Goal: Transaction & Acquisition: Purchase product/service

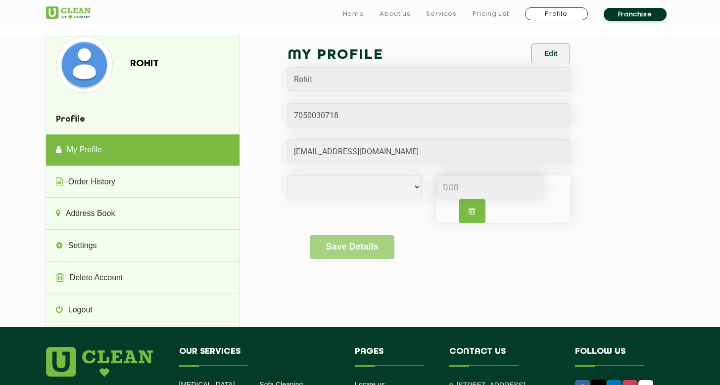
select select
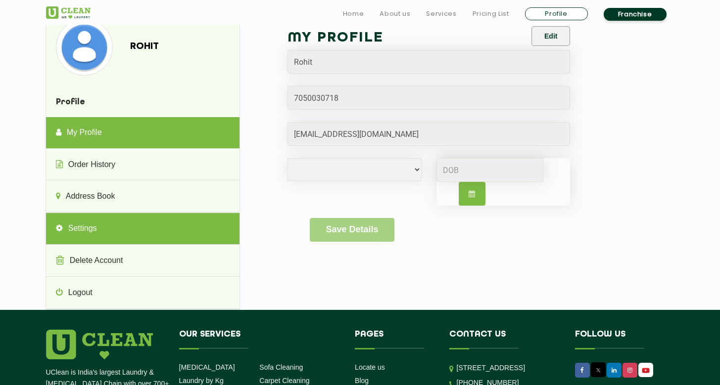
scroll to position [18, 0]
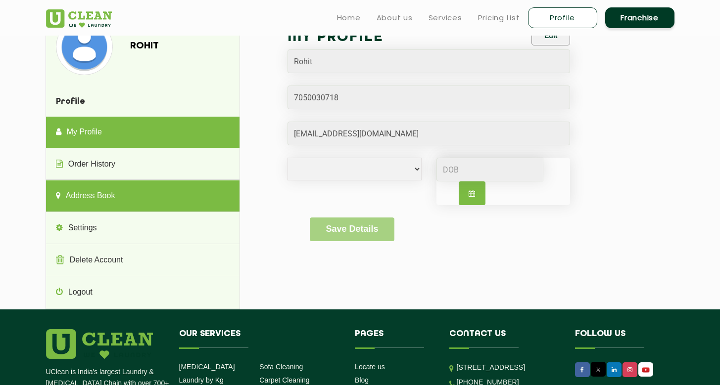
click at [82, 197] on link "Address Book" at bounding box center [142, 197] width 193 height 32
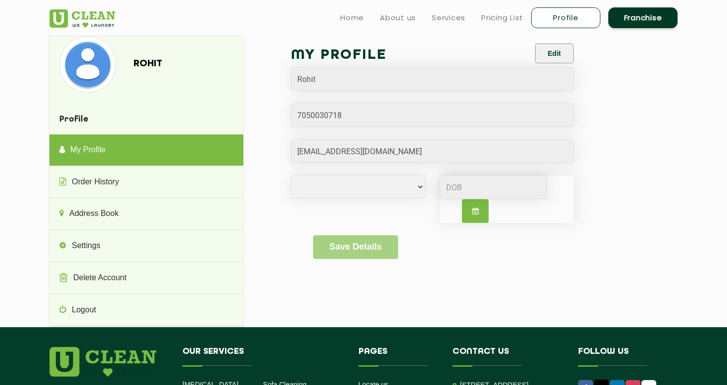
select select
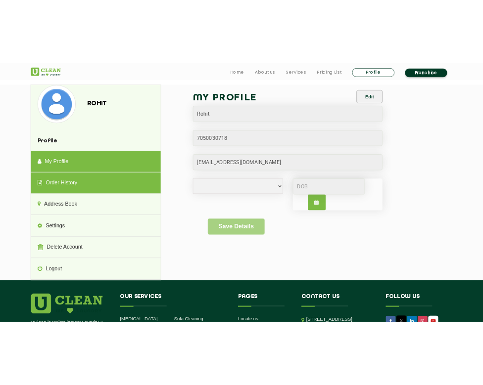
scroll to position [11, 0]
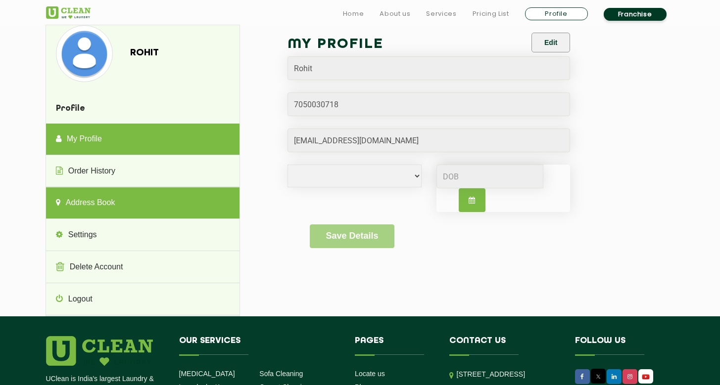
click at [79, 198] on link "Address Book" at bounding box center [142, 204] width 193 height 32
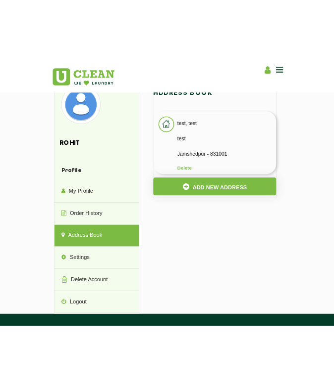
scroll to position [0, 0]
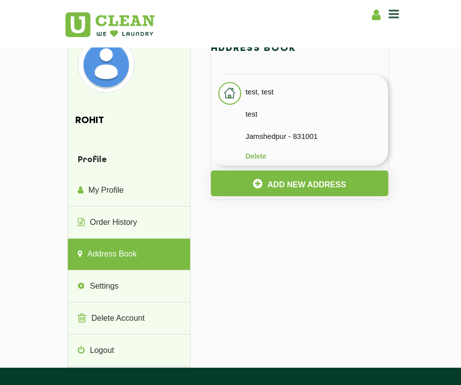
click at [281, 123] on li "test, test test Jamshedpur - 831001 Delete" at bounding box center [300, 120] width 178 height 91
click at [214, 100] on li "test, test test Jamshedpur - 831001 Delete" at bounding box center [300, 120] width 178 height 91
click at [219, 96] on img at bounding box center [229, 93] width 21 height 21
click at [248, 96] on p "test, test" at bounding box center [316, 92] width 143 height 15
click at [280, 115] on p "test" at bounding box center [316, 114] width 143 height 15
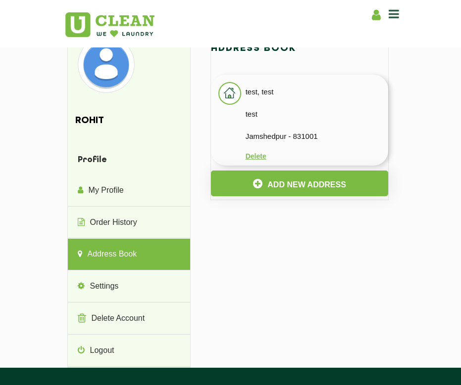
click at [252, 158] on button "Delete" at bounding box center [255, 156] width 21 height 8
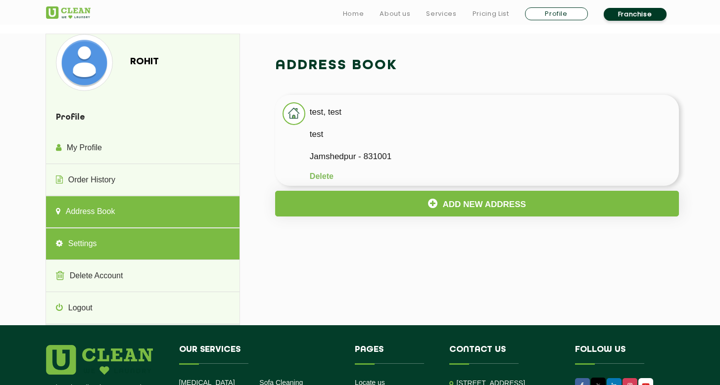
scroll to position [90, 0]
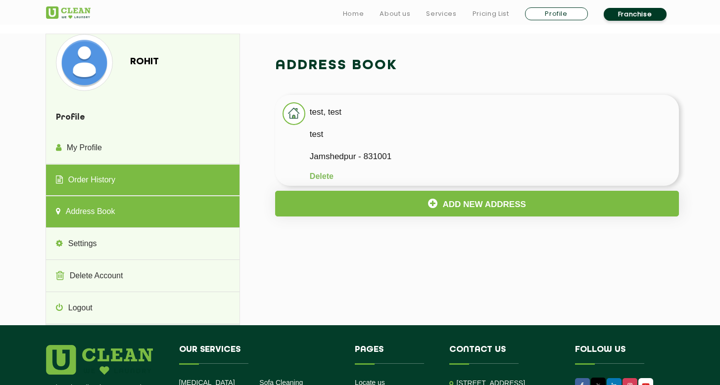
click at [82, 165] on link "Order History" at bounding box center [142, 181] width 193 height 32
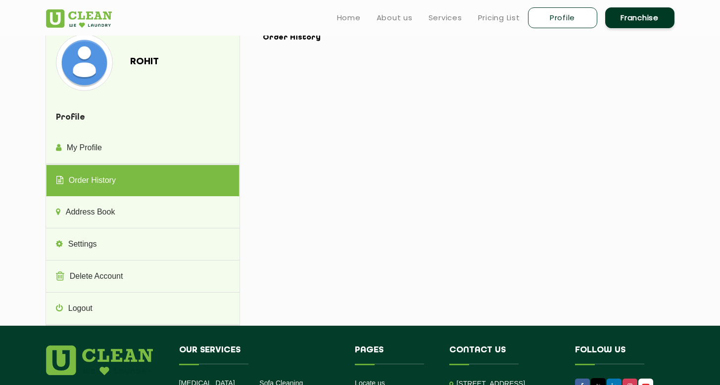
scroll to position [0, 0]
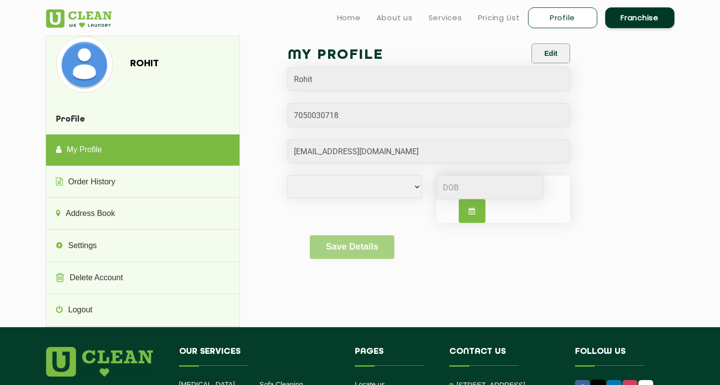
select select
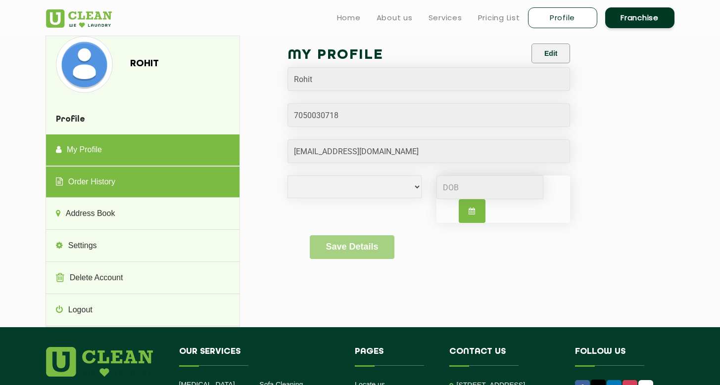
click at [108, 177] on link "Order History" at bounding box center [142, 183] width 193 height 32
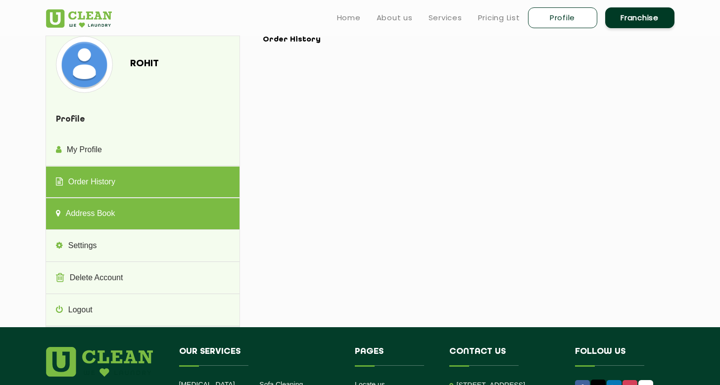
click at [91, 222] on link "Address Book" at bounding box center [142, 214] width 193 height 32
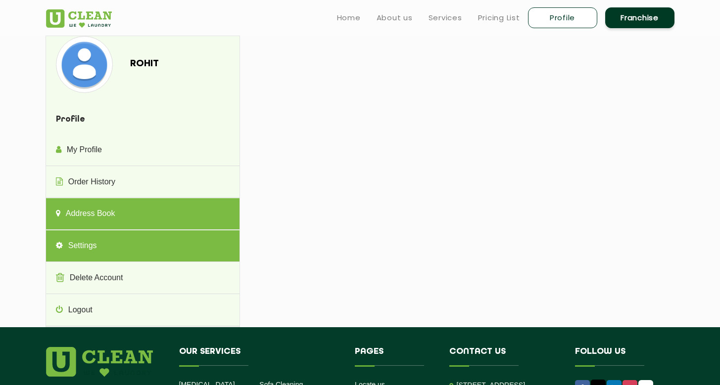
click at [85, 239] on link "Settings" at bounding box center [142, 247] width 193 height 32
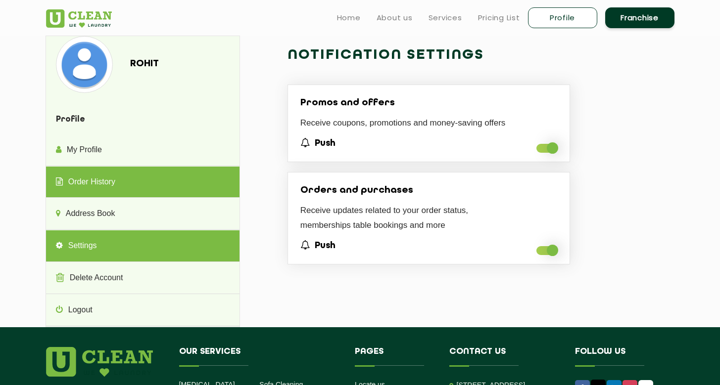
click at [92, 190] on link "Order History" at bounding box center [142, 183] width 193 height 32
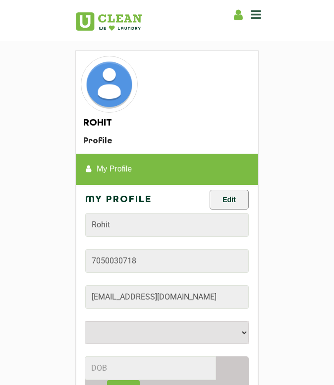
select select
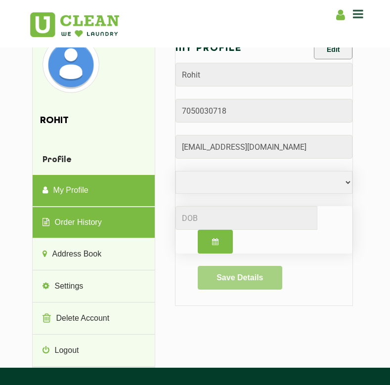
click at [67, 228] on link "Order History" at bounding box center [94, 223] width 122 height 32
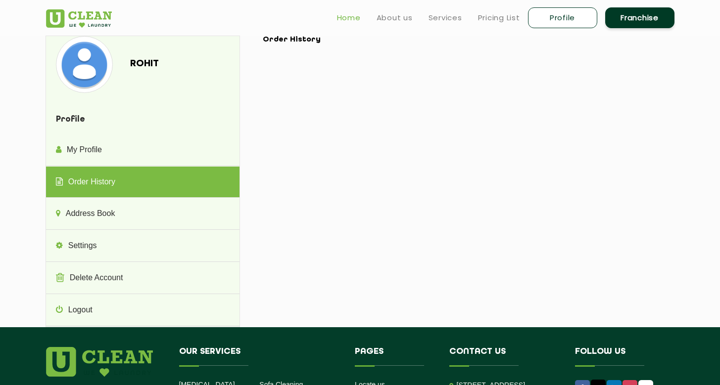
click at [333, 20] on link "Home" at bounding box center [349, 18] width 24 height 12
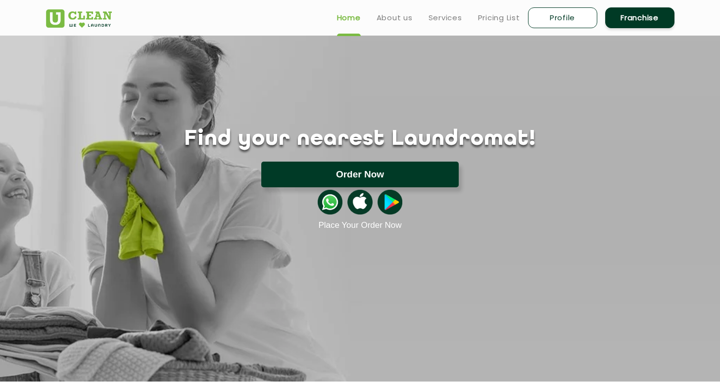
click at [337, 173] on button "Order Now" at bounding box center [359, 175] width 197 height 26
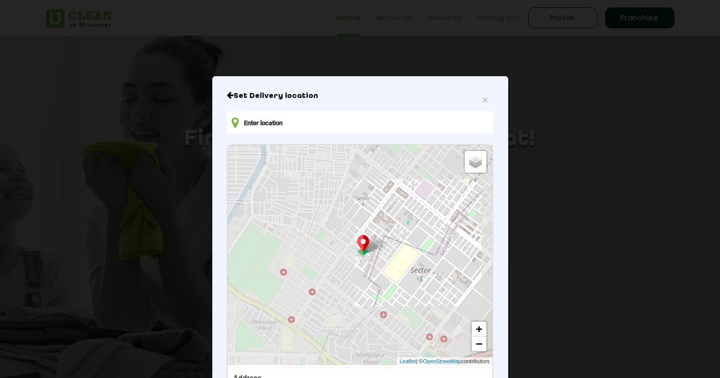
scroll to position [78, 0]
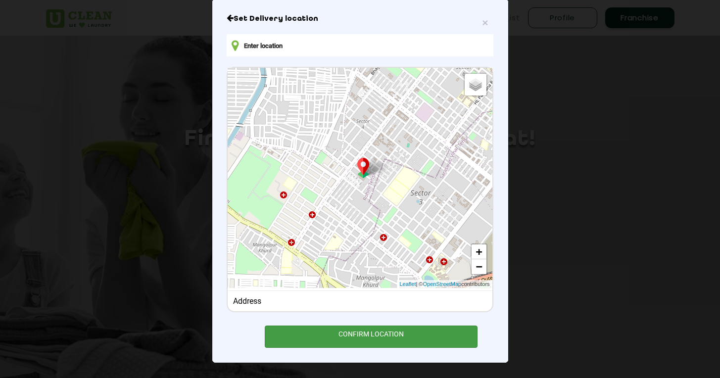
click at [349, 332] on div "CONFIRM LOCATION" at bounding box center [371, 337] width 213 height 22
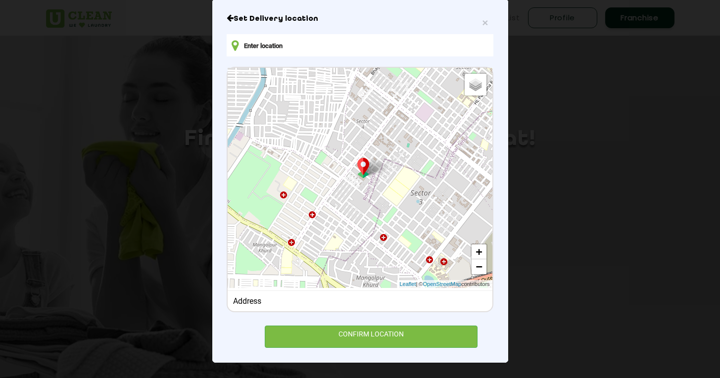
click at [246, 295] on div "Address" at bounding box center [360, 300] width 264 height 20
click at [246, 300] on div "Address" at bounding box center [360, 300] width 254 height 9
click at [249, 46] on input "text" at bounding box center [360, 45] width 266 height 22
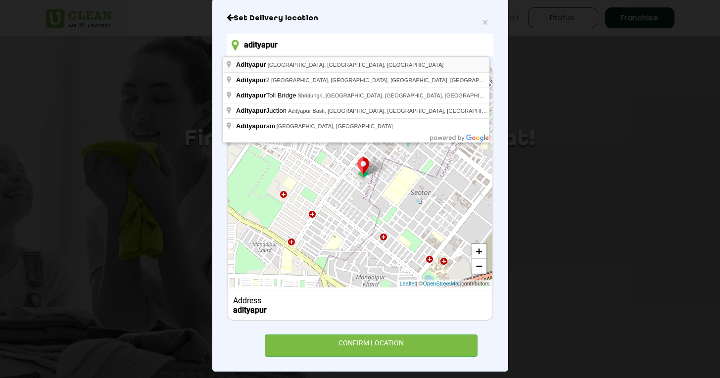
type input "Adityapur, Jamshedpur, Jharkhand, India"
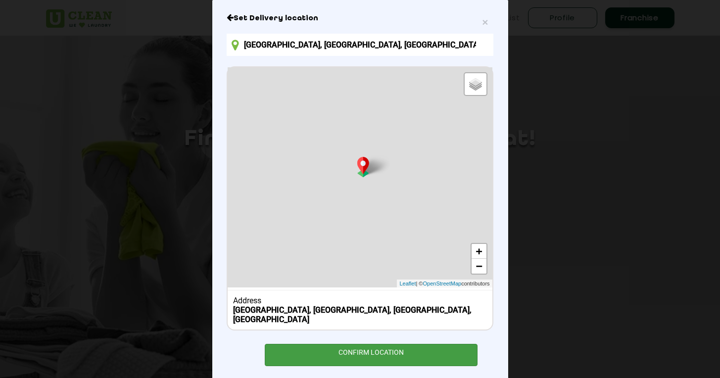
click at [329, 344] on div "CONFIRM LOCATION" at bounding box center [371, 355] width 213 height 22
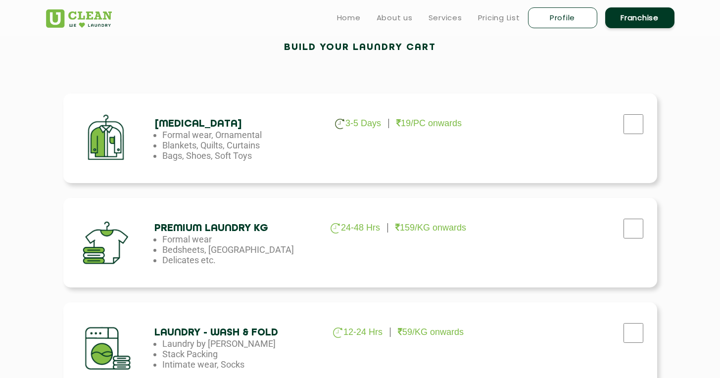
scroll to position [110, 0]
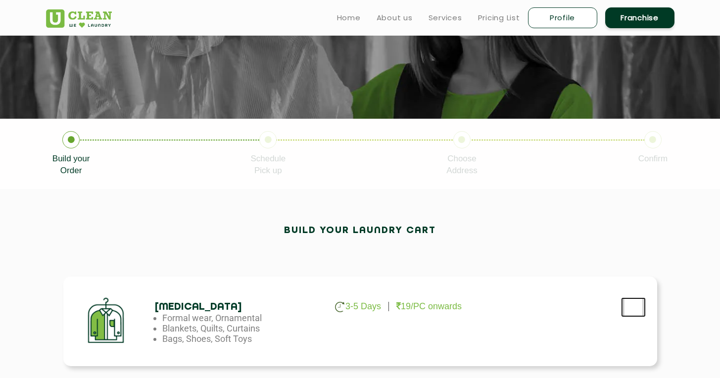
click at [635, 312] on input "checkbox" at bounding box center [633, 307] width 25 height 20
checkbox input "true"
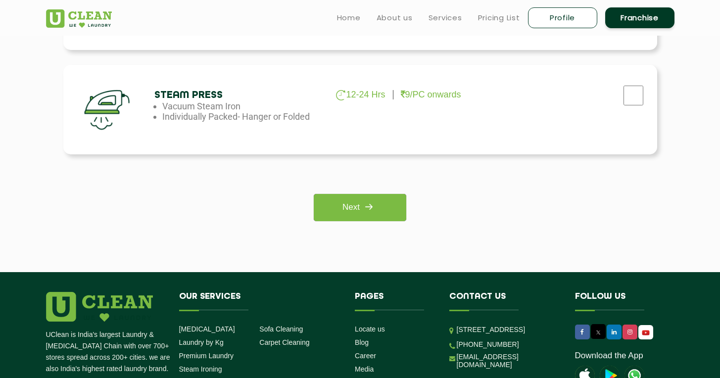
scroll to position [740, 0]
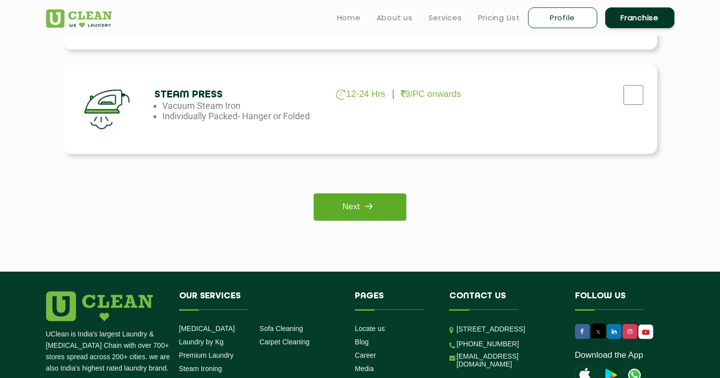
click at [368, 201] on img at bounding box center [369, 206] width 18 height 18
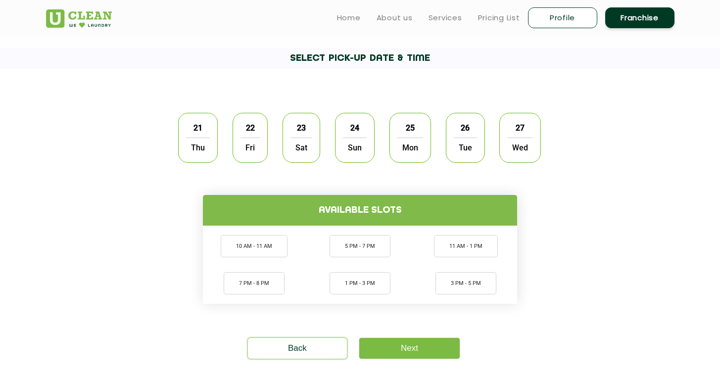
scroll to position [249, 0]
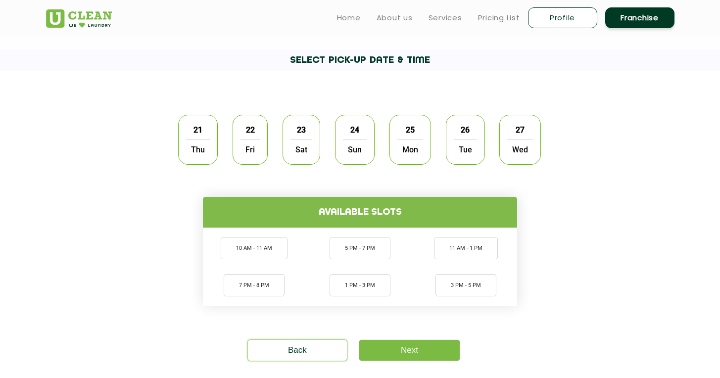
click at [215, 144] on div "21 Thu" at bounding box center [198, 140] width 40 height 50
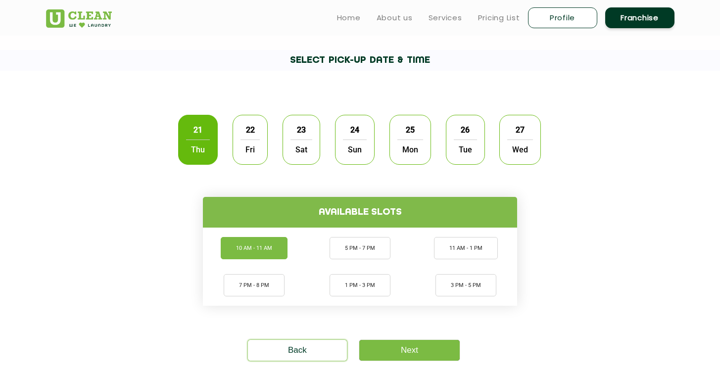
click at [269, 251] on li "10 AM - 11 AM" at bounding box center [254, 248] width 67 height 22
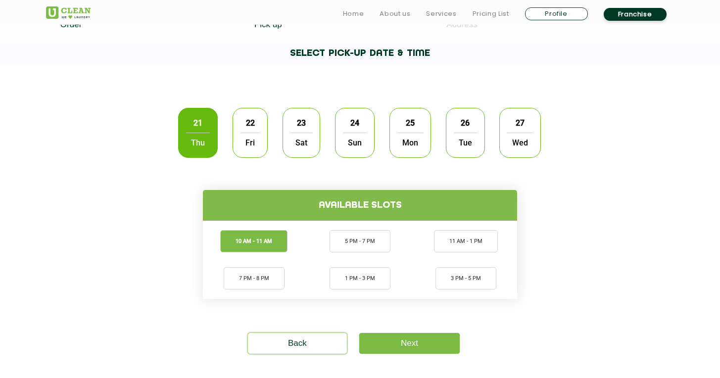
scroll to position [265, 0]
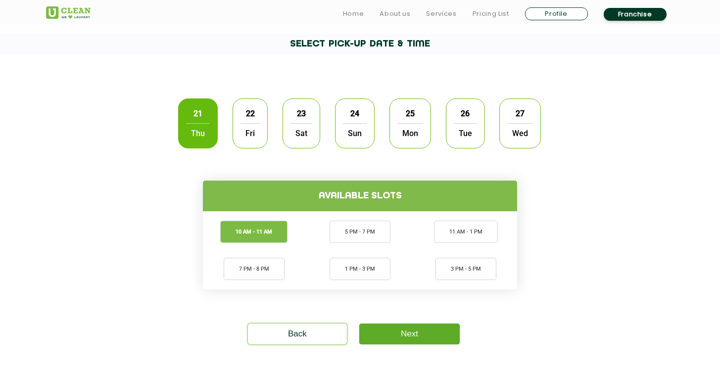
click at [414, 335] on link "Next" at bounding box center [409, 334] width 100 height 21
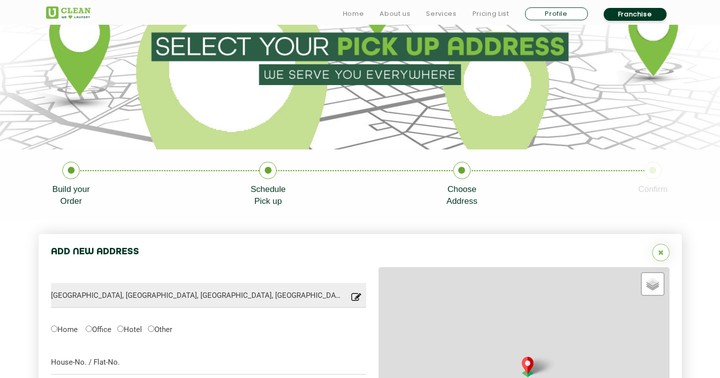
type input "Save"
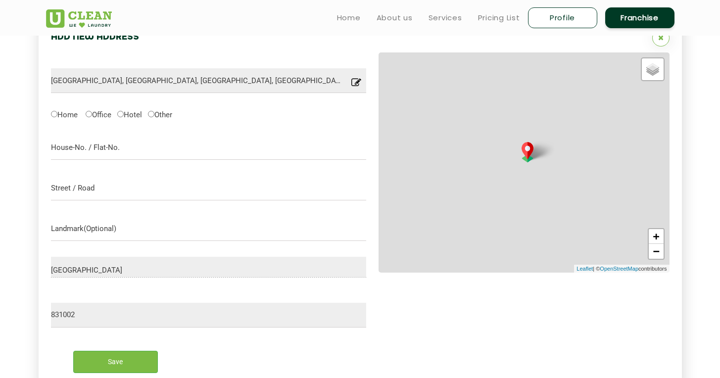
scroll to position [281, 0]
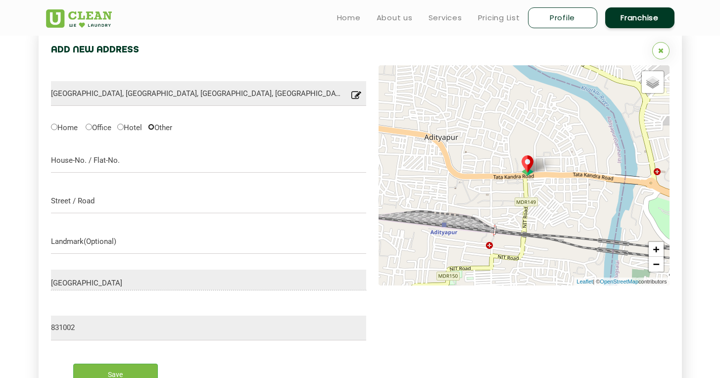
click at [153, 127] on input "Other" at bounding box center [151, 127] width 6 height 6
radio input "true"
click at [122, 168] on input "text" at bounding box center [209, 160] width 316 height 25
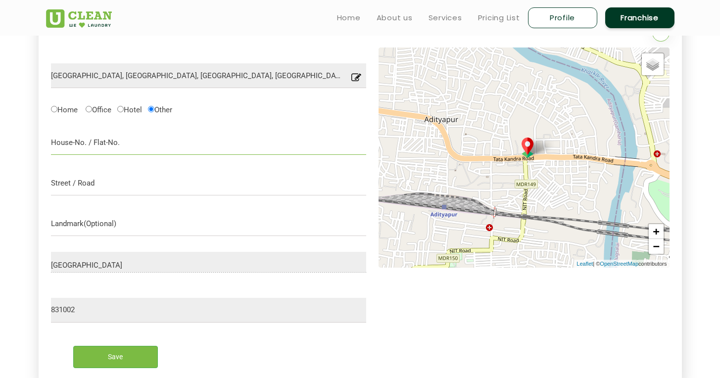
scroll to position [275, 0]
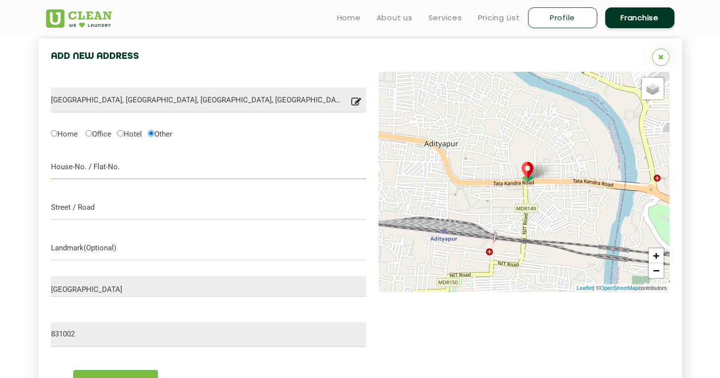
click at [92, 166] on input "text" at bounding box center [209, 166] width 316 height 25
type input "test"
click at [93, 205] on input "text" at bounding box center [209, 207] width 316 height 25
type input "test"
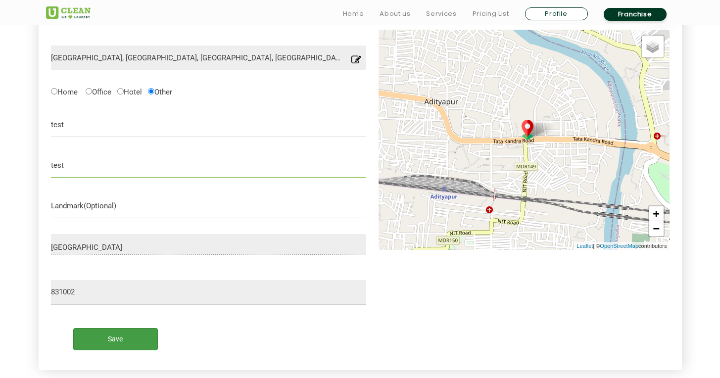
scroll to position [368, 0]
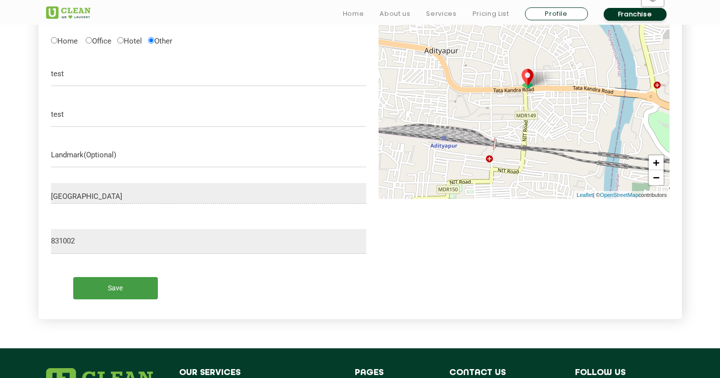
click at [122, 288] on input "Save" at bounding box center [115, 288] width 85 height 22
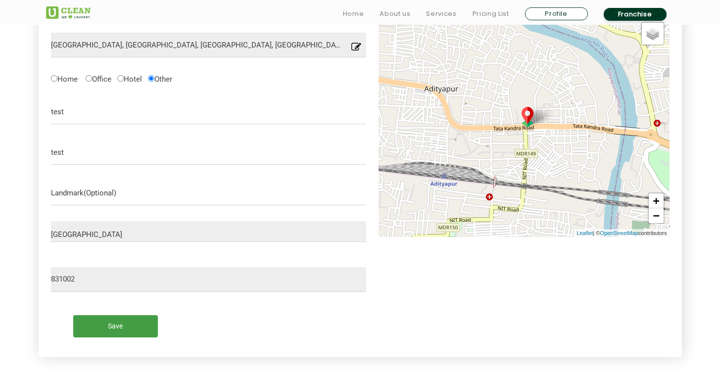
scroll to position [455, 0]
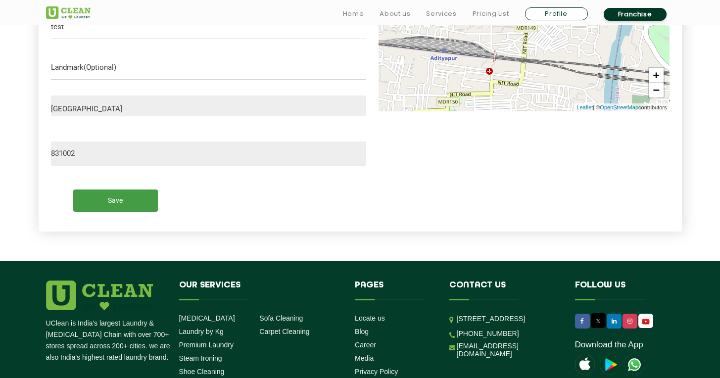
click at [128, 206] on input "Save" at bounding box center [115, 201] width 85 height 22
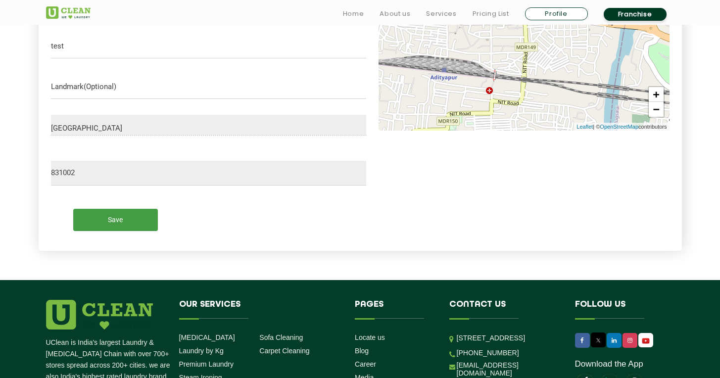
scroll to position [294, 0]
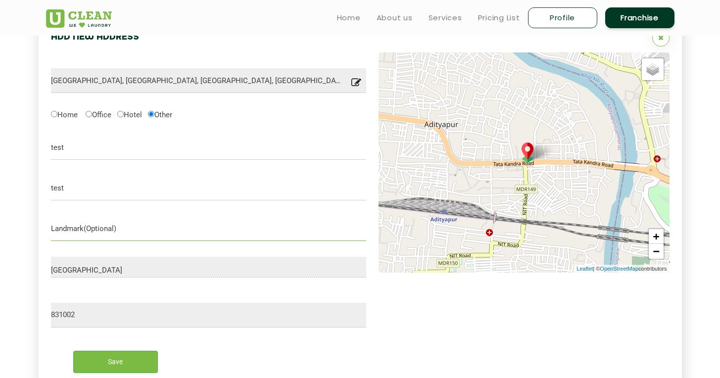
click at [102, 223] on input "text" at bounding box center [209, 228] width 316 height 25
type input "test"
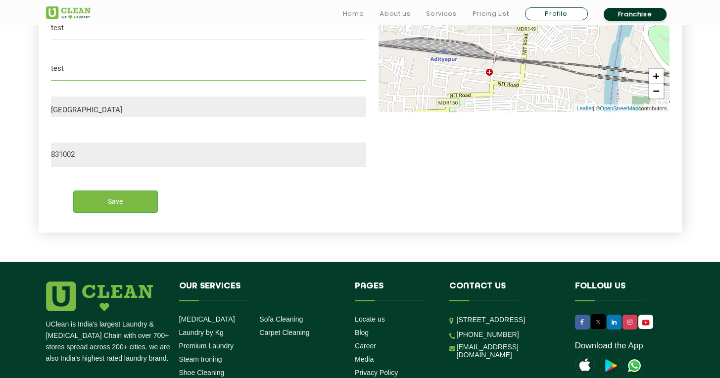
scroll to position [458, 0]
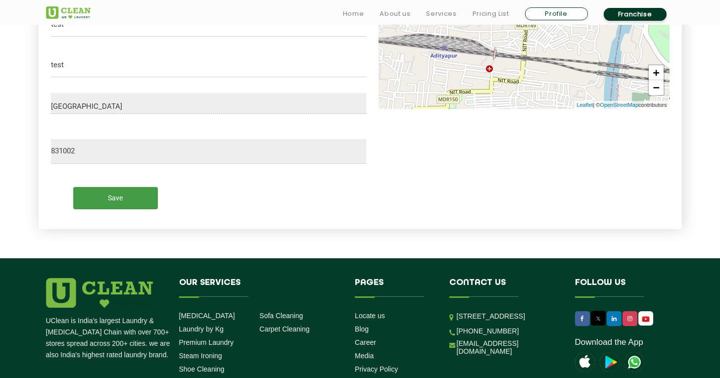
click at [124, 194] on input "Save" at bounding box center [115, 198] width 85 height 22
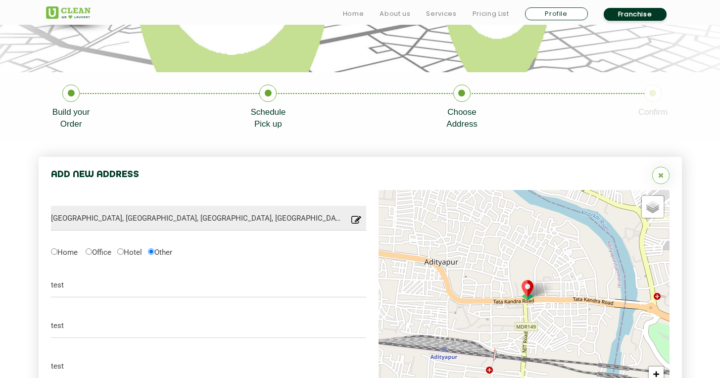
scroll to position [167, 0]
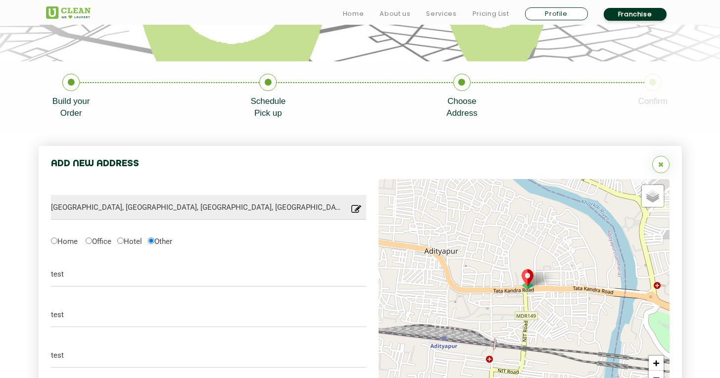
click at [57, 239] on label "Home" at bounding box center [64, 241] width 27 height 10
click at [57, 239] on input "Home" at bounding box center [54, 241] width 6 height 6
radio input "true"
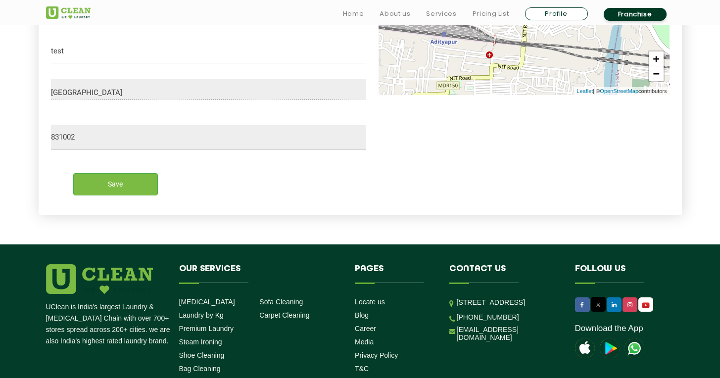
scroll to position [473, 0]
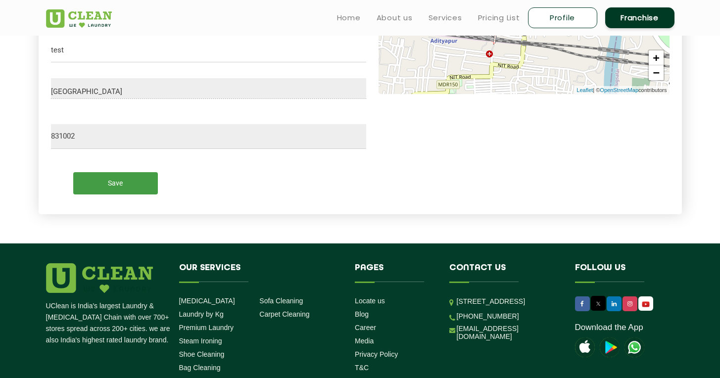
click at [124, 183] on input "Save" at bounding box center [115, 183] width 85 height 22
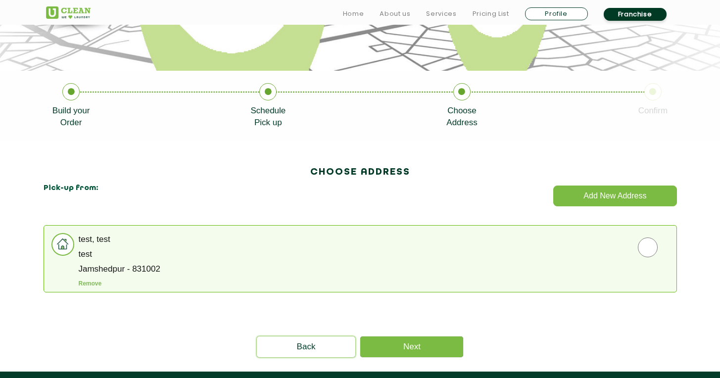
scroll to position [158, 0]
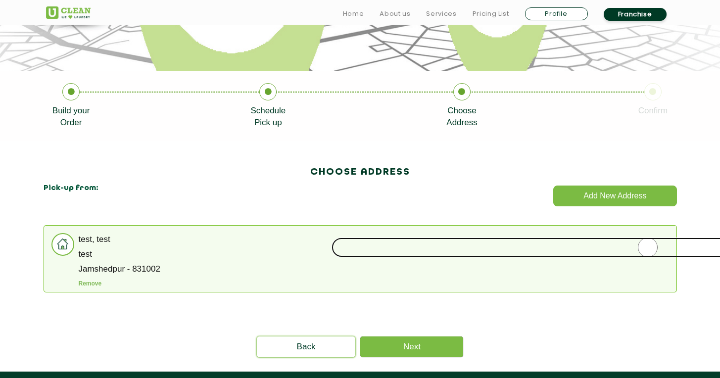
click at [584, 257] on input "radio" at bounding box center [648, 248] width 632 height 20
radio input "true"
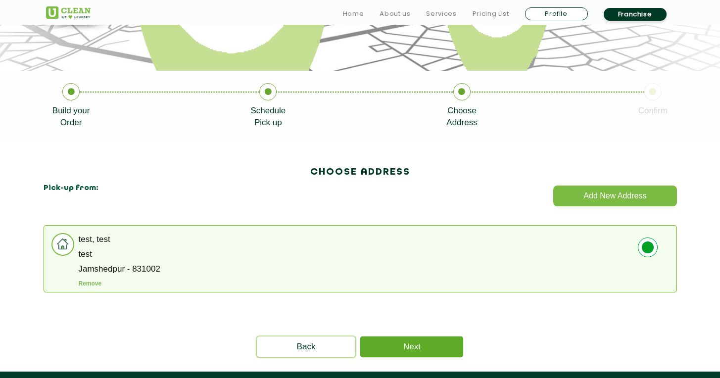
click at [427, 348] on link "Next" at bounding box center [411, 346] width 103 height 21
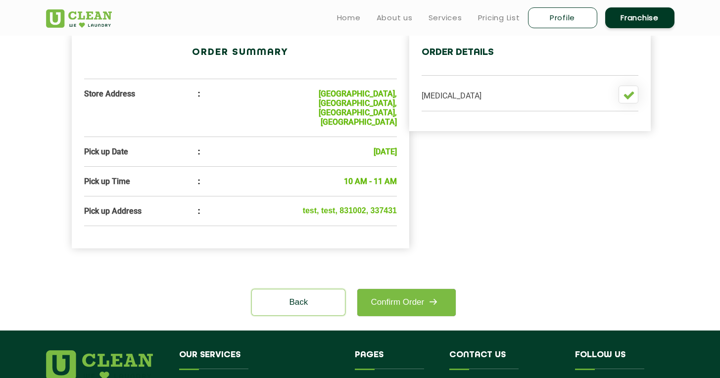
scroll to position [301, 0]
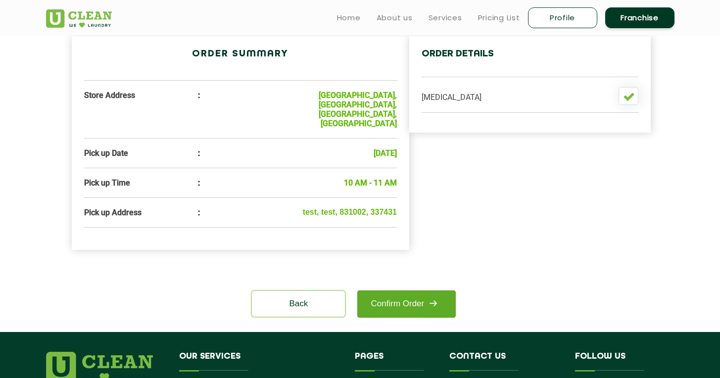
click at [392, 290] on link "Confirm Order" at bounding box center [406, 303] width 98 height 27
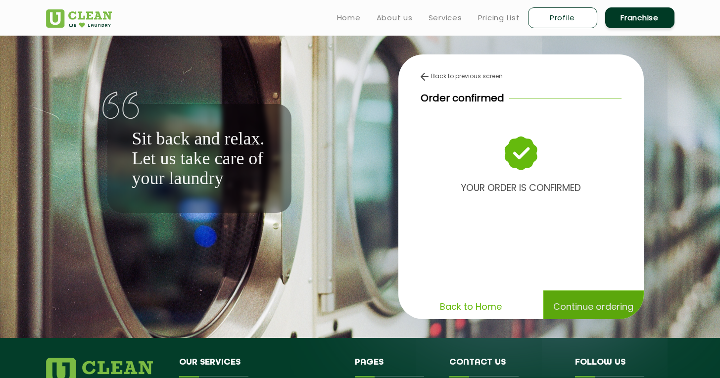
click at [579, 314] on p "Continue ordering" at bounding box center [593, 306] width 80 height 17
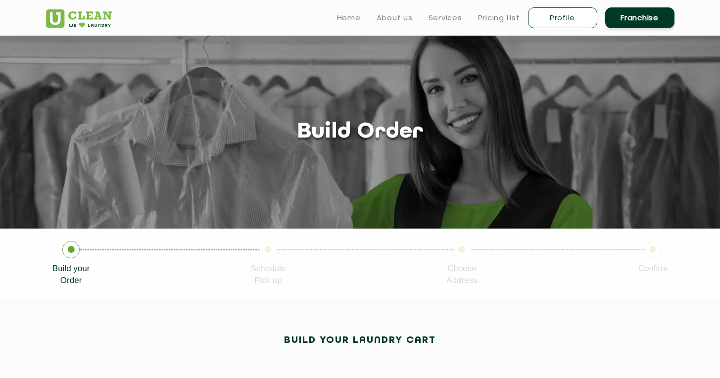
click at [562, 19] on link "Profile" at bounding box center [562, 17] width 69 height 21
select select
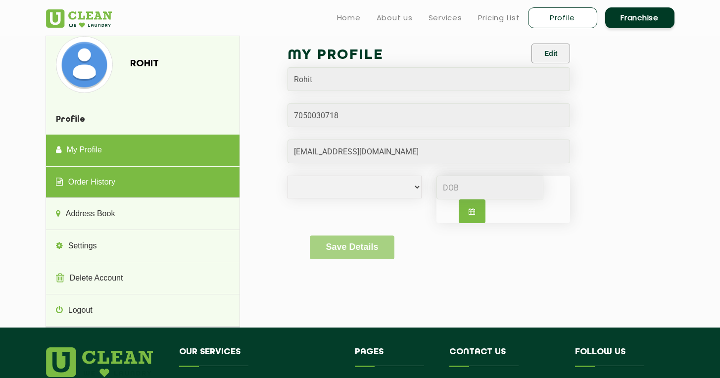
click at [106, 191] on link "Order History" at bounding box center [142, 183] width 193 height 32
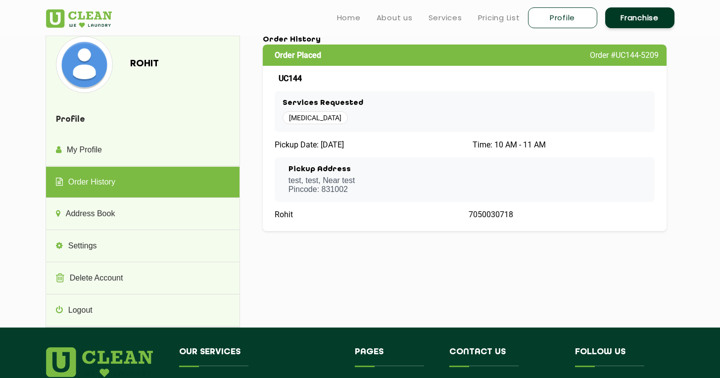
click at [316, 150] on div "Order Placed Order #UC144-5209 UC144 Services Requested Dry Cleaning Pickup Dat…" at bounding box center [465, 138] width 404 height 187
click at [426, 99] on h3 "Services Requested" at bounding box center [465, 103] width 365 height 9
click at [358, 76] on div "UC144" at bounding box center [465, 78] width 381 height 9
click at [345, 67] on div "Order Placed Order #UC144-5209 UC144 Services Requested Dry Cleaning Pickup Dat…" at bounding box center [465, 138] width 404 height 187
drag, startPoint x: 321, startPoint y: 51, endPoint x: 308, endPoint y: 51, distance: 13.4
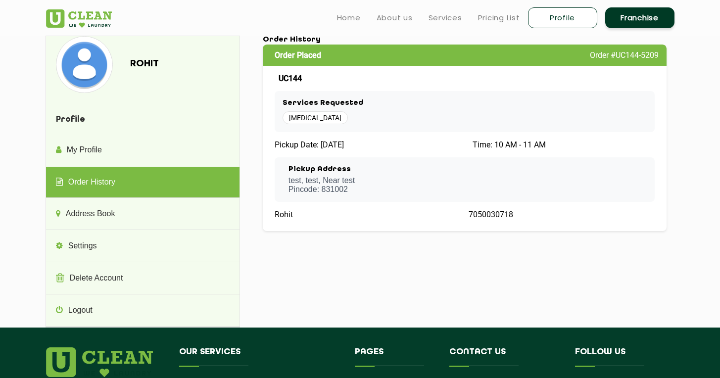
click at [321, 51] on div "Order Placed Order #UC144-5209" at bounding box center [465, 55] width 404 height 21
click at [292, 90] on div "Order Placed Order #UC144-5209 UC144 Services Requested Dry Cleaning Pickup Dat…" at bounding box center [465, 138] width 404 height 187
drag, startPoint x: 287, startPoint y: 132, endPoint x: 287, endPoint y: 152, distance: 19.8
click at [287, 135] on div "Order Placed Order #UC144-5209 UC144 Services Requested Dry Cleaning Pickup Dat…" at bounding box center [465, 138] width 404 height 187
click at [291, 174] on div "Pickup Address test, test , Near test Pincode: 831002" at bounding box center [321, 179] width 66 height 29
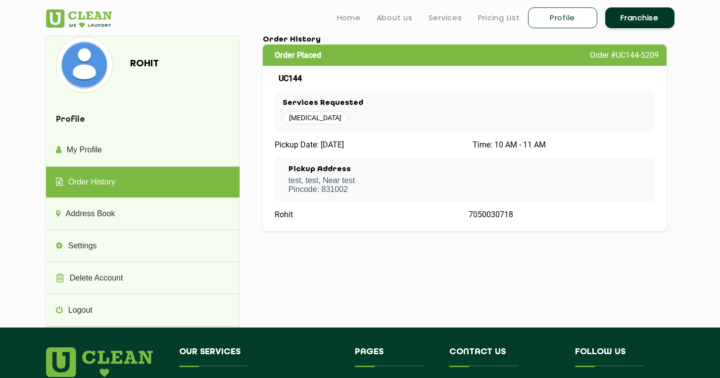
click at [285, 231] on div "Order Placed Order #UC144-5209 UC144 Services Requested Dry Cleaning Pickup Dat…" at bounding box center [465, 138] width 404 height 187
click at [282, 219] on span "Rohit" at bounding box center [284, 214] width 18 height 9
click at [422, 224] on div "Order Placed Order #UC144-5209 UC144 Services Requested Dry Cleaning Pickup Dat…" at bounding box center [465, 138] width 404 height 187
click at [464, 219] on div "Rohit 7050030718" at bounding box center [465, 214] width 381 height 9
click at [475, 216] on span "7050030718" at bounding box center [491, 214] width 45 height 9
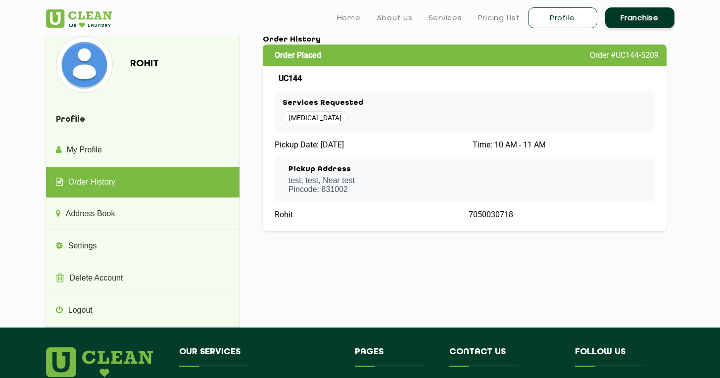
click at [458, 163] on div "Pickup Address test, test , Near test Pincode: 831002" at bounding box center [465, 179] width 381 height 45
drag, startPoint x: 395, startPoint y: 129, endPoint x: 396, endPoint y: 102, distance: 26.7
click at [395, 129] on div "Services Requested Dry Cleaning" at bounding box center [465, 112] width 381 height 42
click at [448, 46] on div "Order Placed Order #UC144-5209" at bounding box center [465, 55] width 404 height 21
drag, startPoint x: 384, startPoint y: 43, endPoint x: 372, endPoint y: 45, distance: 12.5
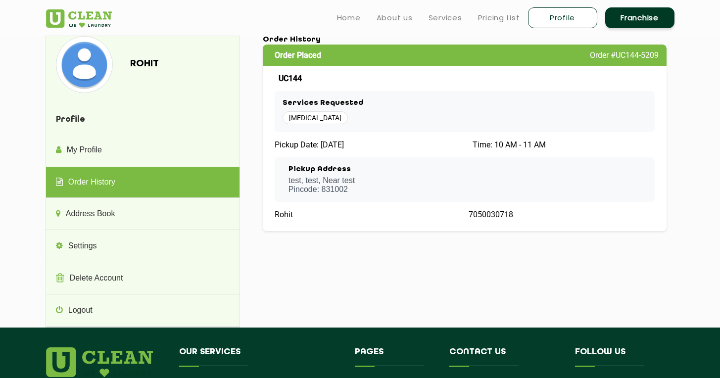
click at [384, 43] on h1 "Order History" at bounding box center [465, 40] width 404 height 9
drag, startPoint x: 367, startPoint y: 48, endPoint x: 362, endPoint y: 53, distance: 7.4
click at [364, 52] on div "Order Placed Order #UC144-5209" at bounding box center [465, 55] width 404 height 21
click at [357, 118] on div "[MEDICAL_DATA]" at bounding box center [465, 117] width 365 height 13
drag, startPoint x: 353, startPoint y: 188, endPoint x: 350, endPoint y: 205, distance: 17.6
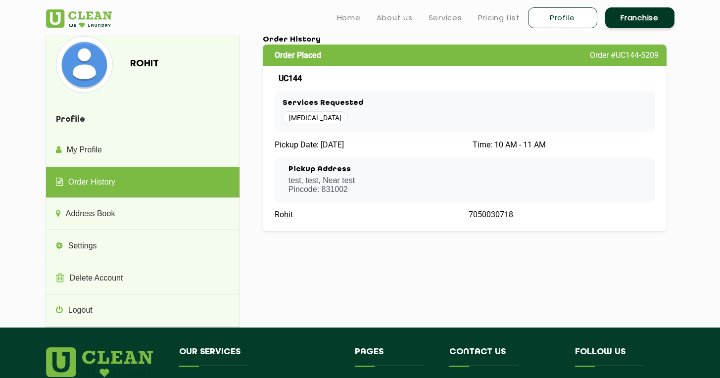
click at [353, 188] on p "test, test , Near test Pincode: 831002" at bounding box center [321, 185] width 66 height 18
click at [339, 237] on div "My Profile Edit Rohit Male Female i'd rather not say Save Details Order History…" at bounding box center [464, 139] width 419 height 207
